Goal: Task Accomplishment & Management: Use online tool/utility

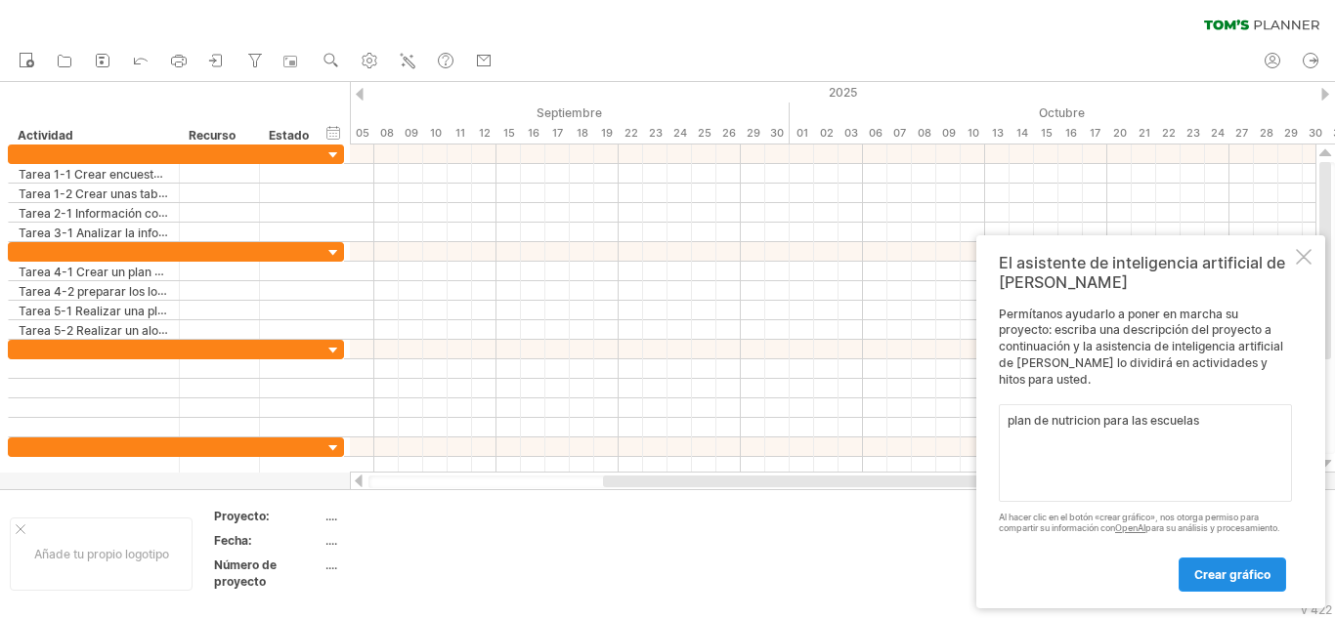
type textarea "plan de nutricion para las escuelas"
click at [1202, 577] on font "crear gráfico" at bounding box center [1232, 575] width 76 height 15
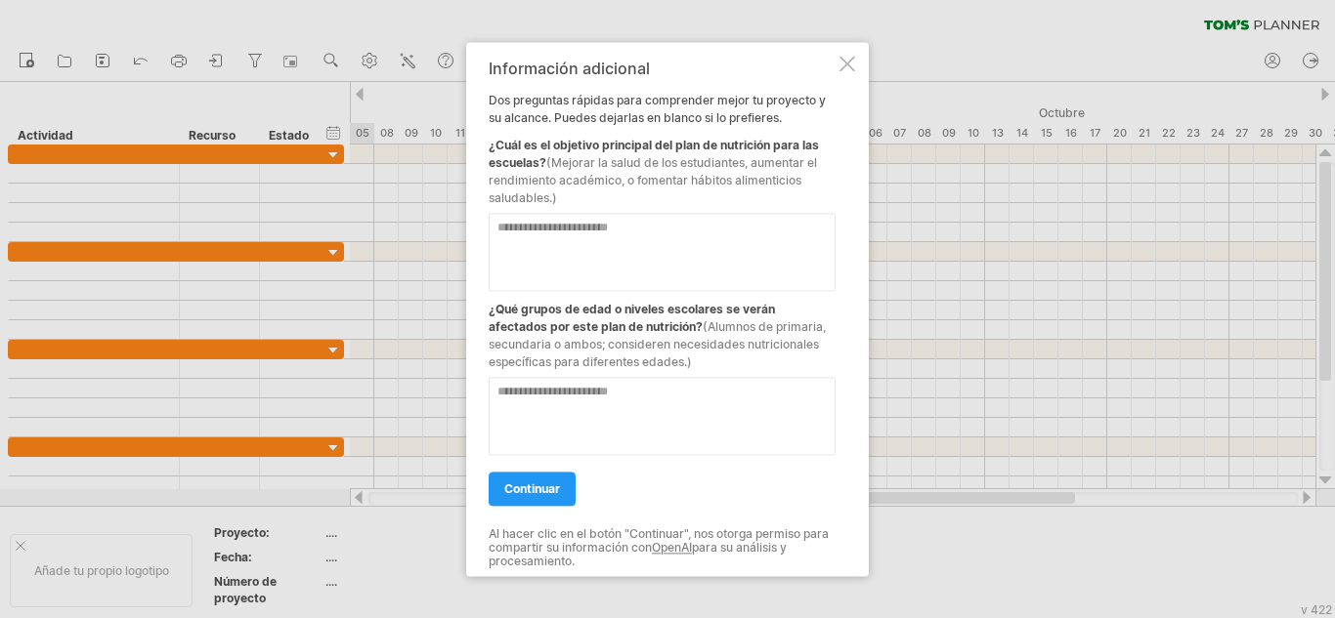
click at [844, 62] on div at bounding box center [847, 64] width 16 height 16
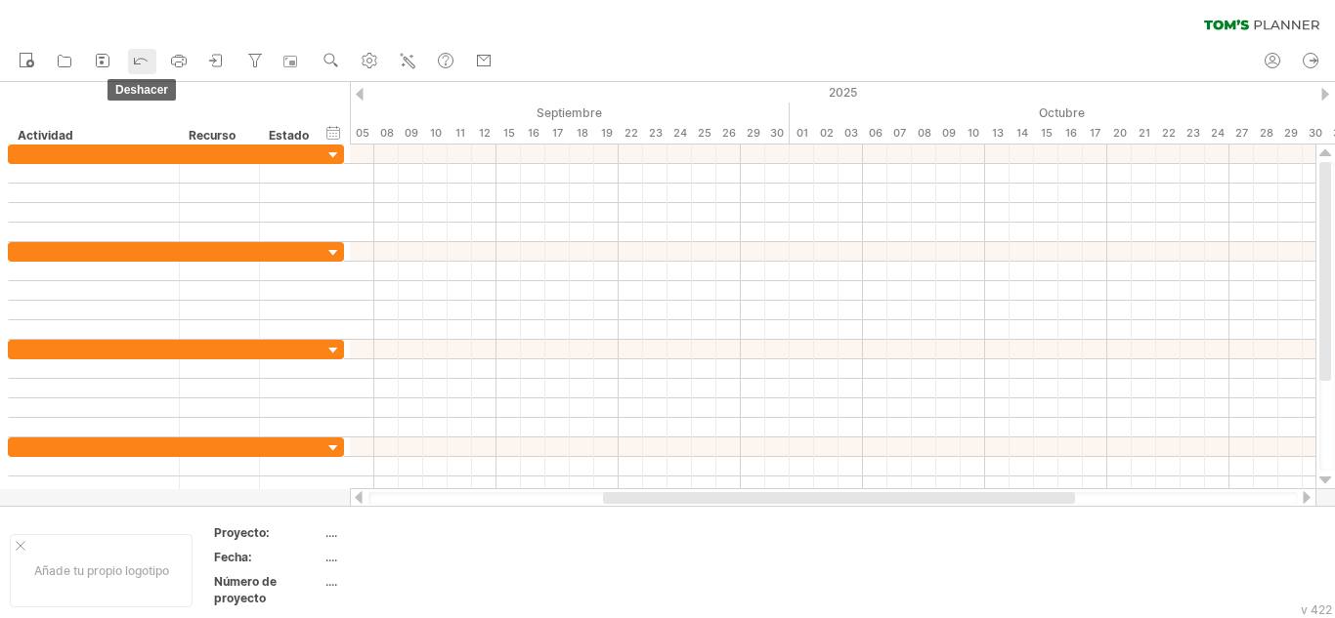
click at [130, 59] on link "deshacer" at bounding box center [142, 61] width 28 height 25
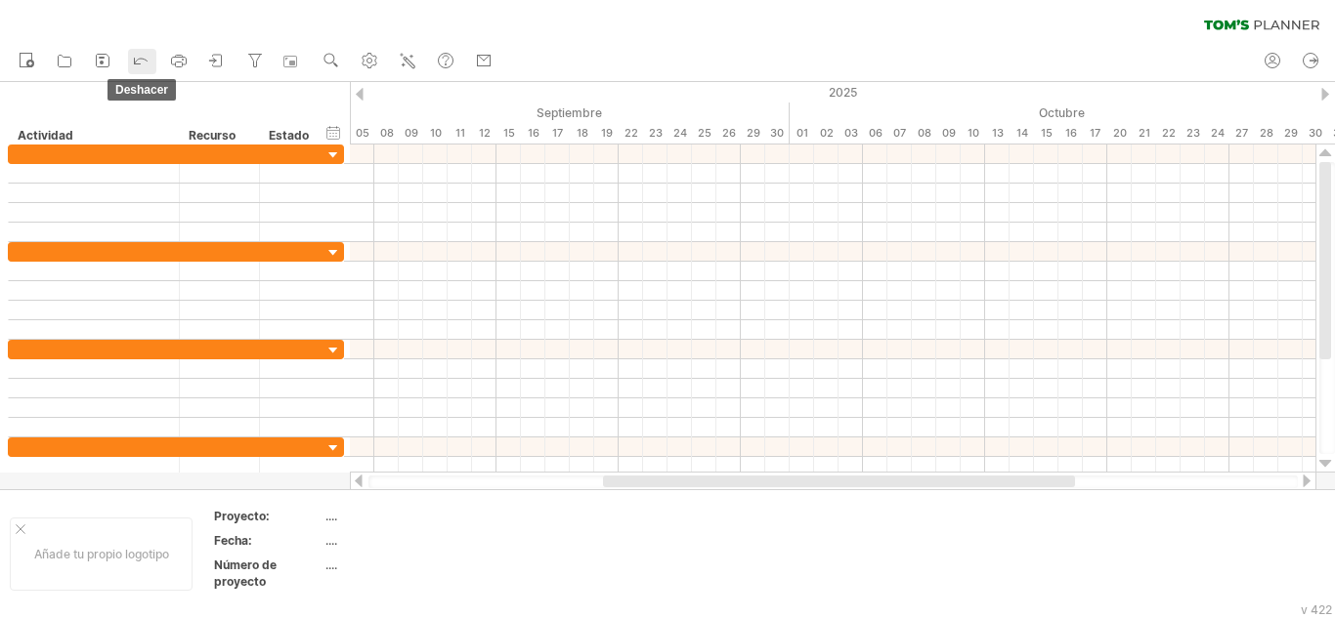
click at [130, 59] on link "deshacer" at bounding box center [142, 61] width 28 height 25
click at [133, 59] on icon at bounding box center [141, 60] width 20 height 20
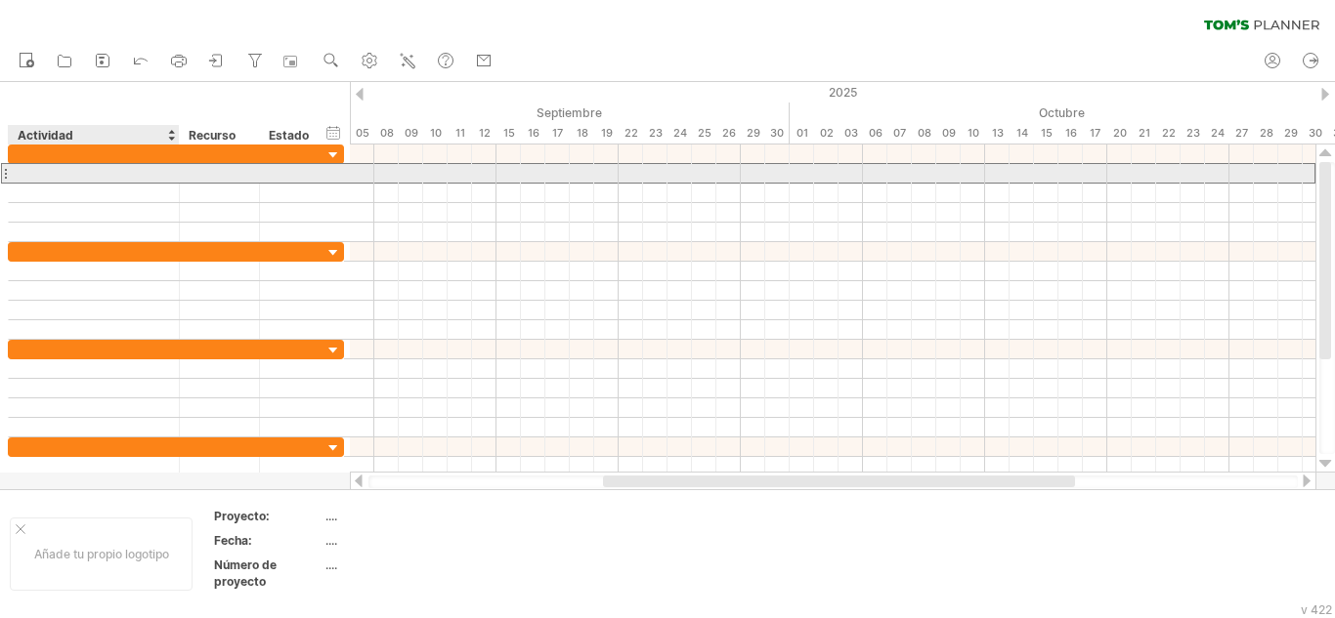
click at [105, 180] on div at bounding box center [94, 173] width 150 height 19
click at [120, 173] on div at bounding box center [94, 173] width 150 height 19
click at [120, 173] on input "text" at bounding box center [94, 173] width 150 height 19
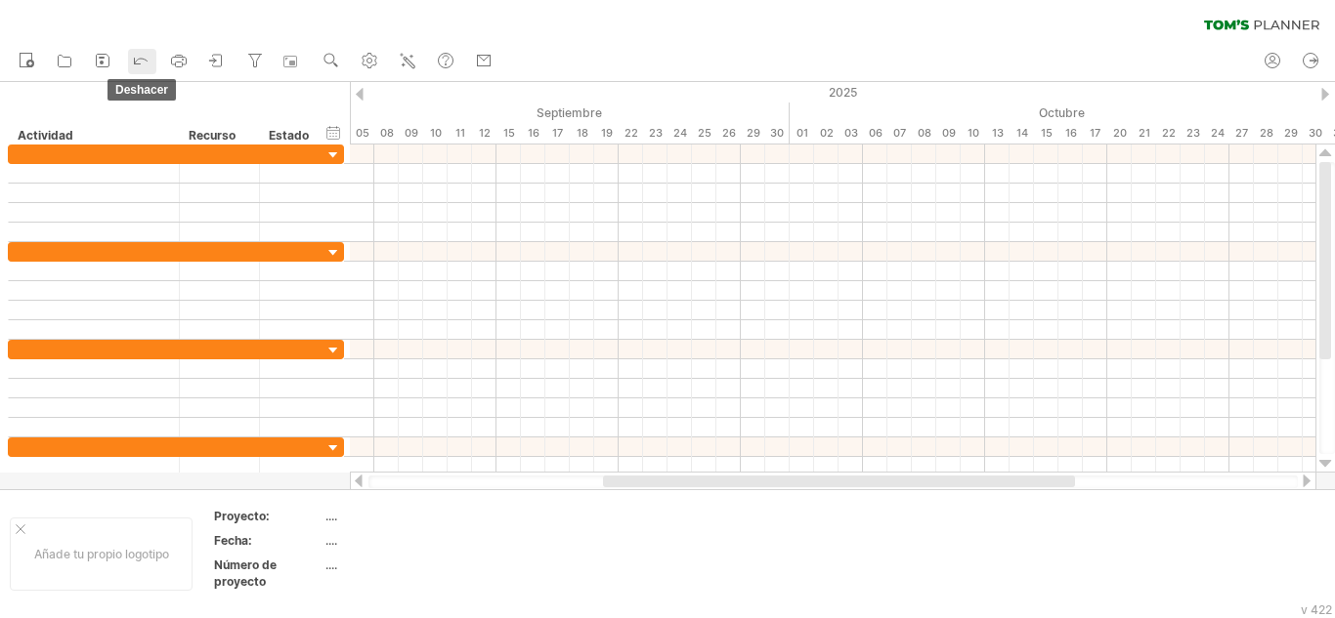
click at [134, 66] on icon at bounding box center [141, 60] width 20 height 20
